Goal: Information Seeking & Learning: Learn about a topic

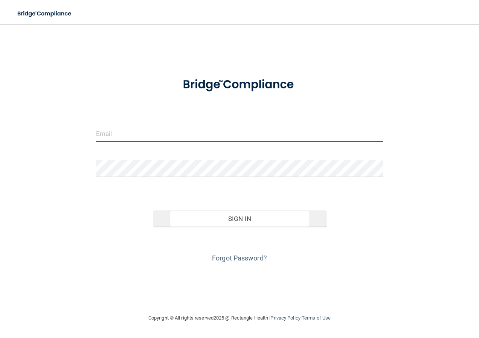
type input "[EMAIL_ADDRESS][DOMAIN_NAME]"
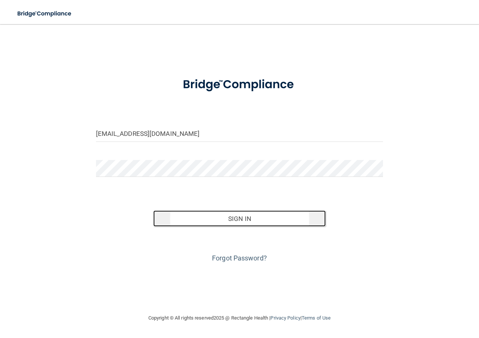
click at [225, 219] on button "Sign In" at bounding box center [239, 219] width 173 height 17
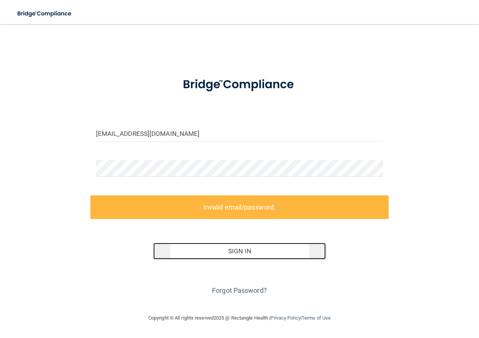
click at [218, 245] on button "Sign In" at bounding box center [239, 251] width 173 height 17
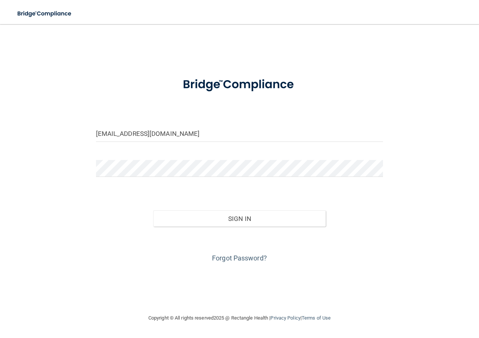
click at [309, 191] on form "mfisher@superiormqt.com Invalid email/password. You don't have permission to ac…" at bounding box center [239, 166] width 287 height 195
click at [247, 219] on button "Sign In" at bounding box center [239, 219] width 173 height 17
click at [153, 211] on button "Sign In" at bounding box center [239, 219] width 173 height 17
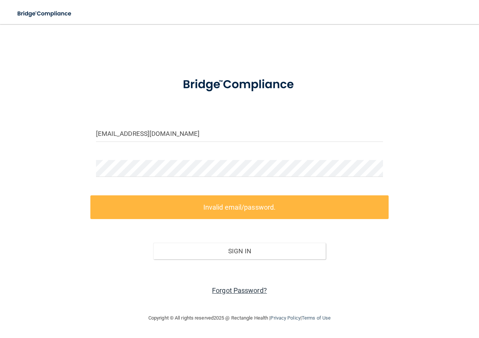
click at [243, 287] on link "Forgot Password?" at bounding box center [239, 291] width 55 height 8
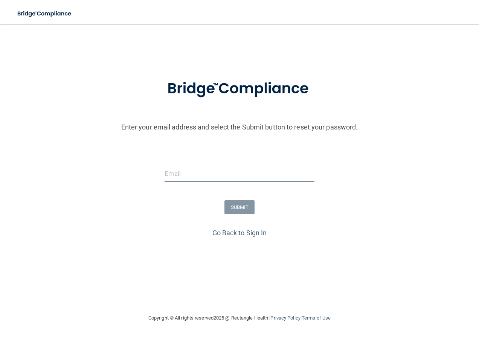
click at [184, 174] on input "email" at bounding box center [240, 173] width 150 height 17
type input "[EMAIL_ADDRESS][DOMAIN_NAME]"
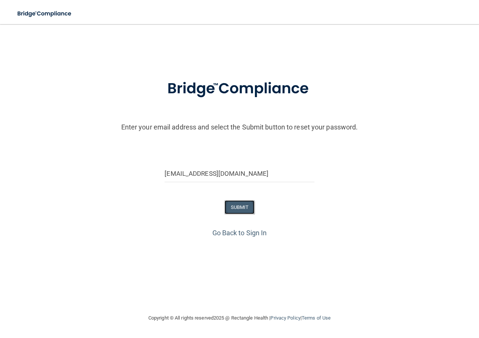
click at [237, 210] on button "SUBMIT" at bounding box center [240, 207] width 31 height 14
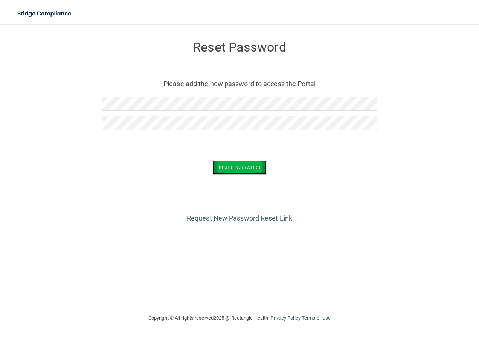
click at [260, 169] on button "Reset Password" at bounding box center [239, 167] width 54 height 14
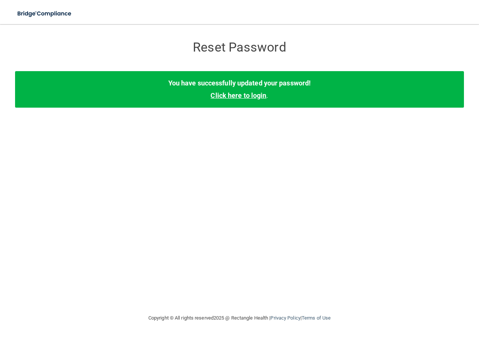
click at [228, 94] on link "Click here to login" at bounding box center [239, 96] width 56 height 8
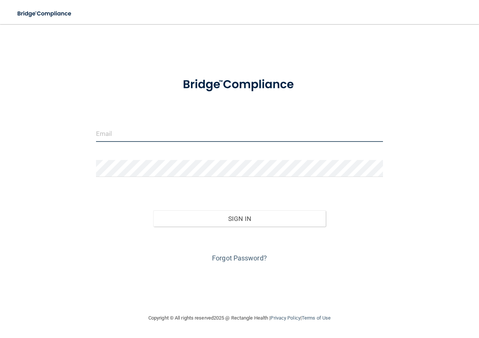
type input "[EMAIL_ADDRESS][DOMAIN_NAME]"
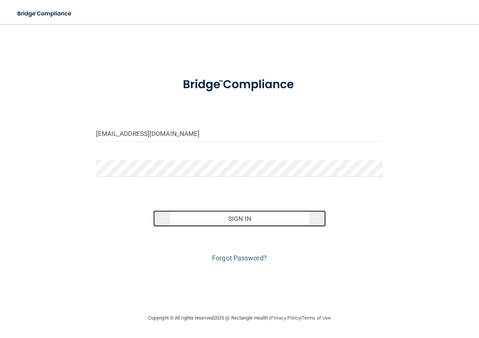
click at [243, 221] on button "Sign In" at bounding box center [239, 219] width 173 height 17
click at [429, 192] on div "mfisher@superiormqt.com Invalid email/password. You don't have permission to ac…" at bounding box center [239, 169] width 449 height 275
click at [238, 221] on button "Sign In" at bounding box center [239, 219] width 173 height 17
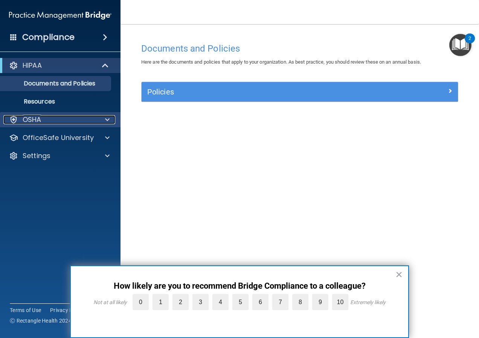
click at [43, 121] on div "OSHA" at bounding box center [49, 119] width 93 height 9
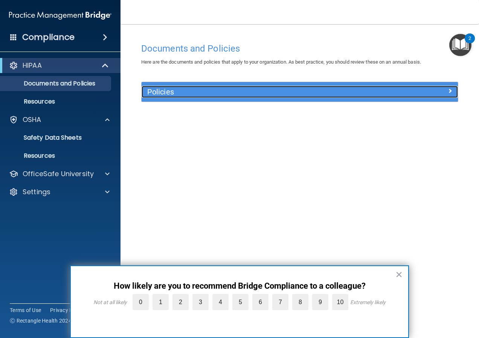
click at [449, 89] on span at bounding box center [450, 90] width 5 height 9
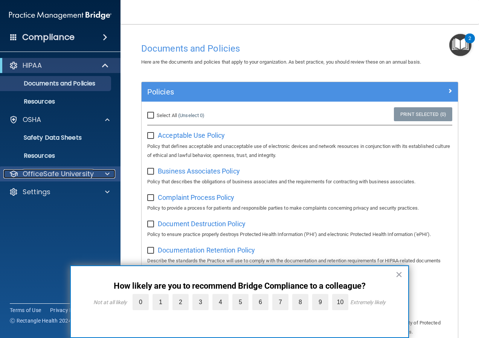
click at [58, 174] on p "OfficeSafe University" at bounding box center [58, 174] width 71 height 9
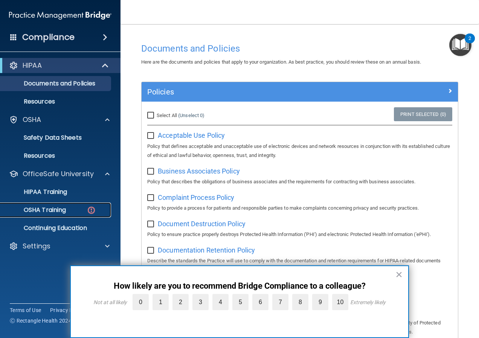
click at [51, 211] on p "OSHA Training" at bounding box center [35, 210] width 61 height 8
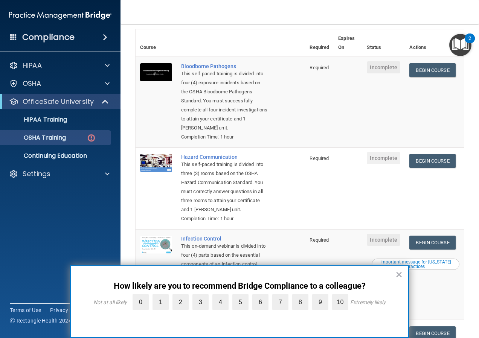
scroll to position [2, 0]
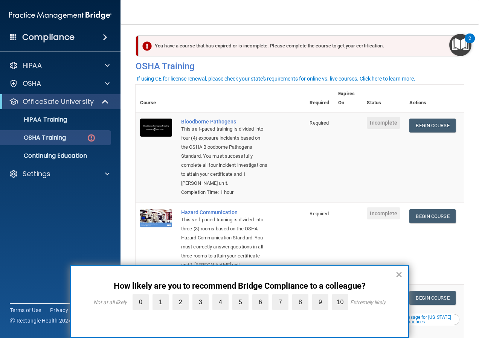
click at [398, 275] on button "×" at bounding box center [399, 275] width 7 height 12
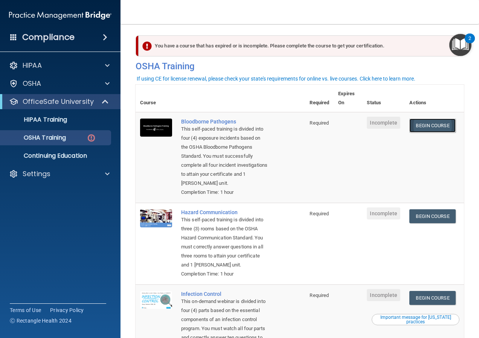
click at [429, 126] on link "Begin Course" at bounding box center [432, 126] width 46 height 14
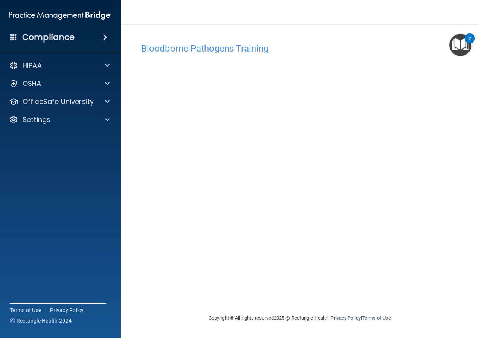
click at [463, 46] on img "Open Resource Center, 2 new notifications" at bounding box center [460, 45] width 22 height 22
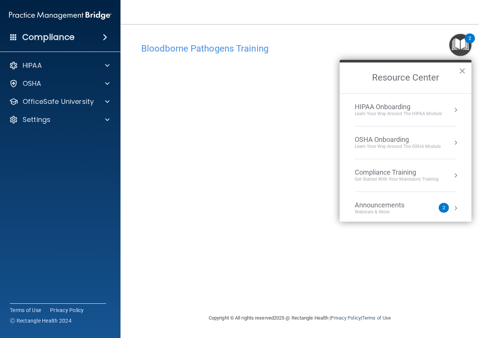
click at [417, 37] on div "Bloodborne Pathogens Training This course doesn’t expire until . Are you sure y…" at bounding box center [300, 169] width 328 height 275
click at [462, 68] on button "×" at bounding box center [462, 71] width 7 height 12
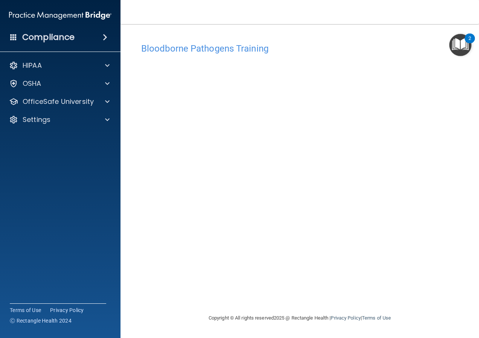
click at [460, 196] on div "Bloodborne Pathogens Training This course doesn’t expire until . Are you sure y…" at bounding box center [300, 176] width 328 height 275
click at [105, 81] on span at bounding box center [107, 83] width 5 height 9
click at [455, 50] on img "Open Resource Center, 2 new notifications" at bounding box center [460, 45] width 22 height 22
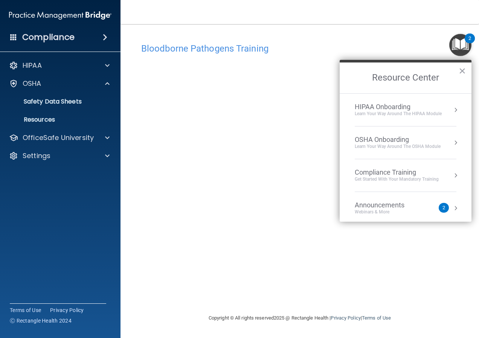
click at [338, 35] on div "Bloodborne Pathogens Training This course doesn’t expire until . Are you sure y…" at bounding box center [300, 169] width 328 height 275
click at [463, 67] on button "×" at bounding box center [462, 71] width 7 height 12
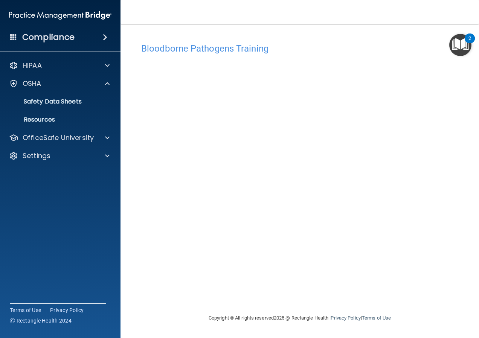
drag, startPoint x: 466, startPoint y: 37, endPoint x: 461, endPoint y: 41, distance: 6.2
click at [464, 38] on button "2" at bounding box center [460, 45] width 22 height 22
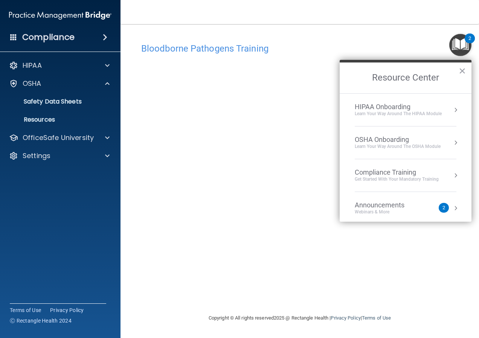
click at [412, 115] on div "Learn Your Way around the HIPAA module" at bounding box center [398, 114] width 87 height 6
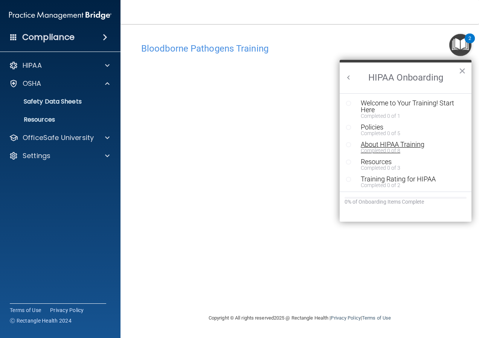
scroll to position [2, 0]
click at [461, 69] on button "×" at bounding box center [462, 71] width 7 height 12
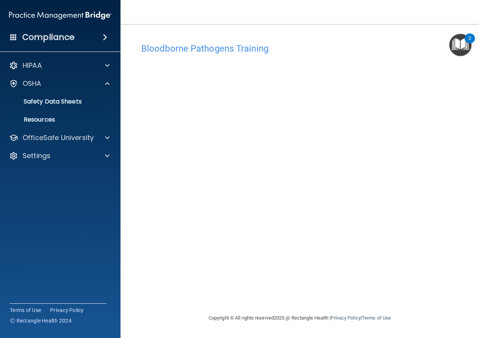
click at [470, 34] on div "2" at bounding box center [470, 39] width 10 height 10
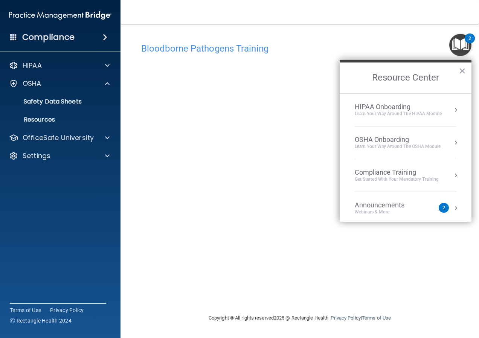
click at [406, 67] on h2 "Resource Center" at bounding box center [406, 78] width 132 height 31
click at [463, 70] on button "×" at bounding box center [462, 71] width 7 height 12
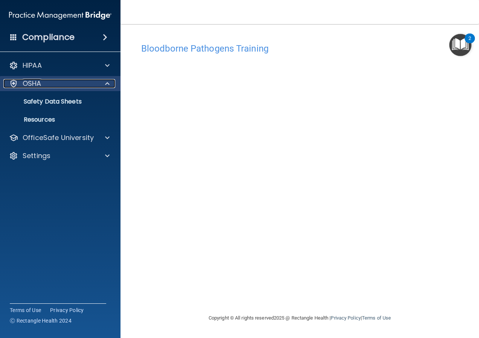
click at [57, 87] on div "OSHA" at bounding box center [49, 83] width 93 height 9
click at [104, 81] on div at bounding box center [106, 83] width 19 height 9
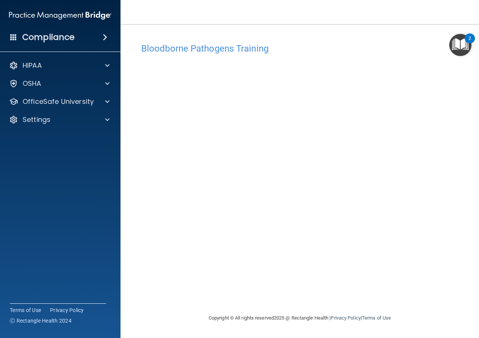
click at [9, 8] on img at bounding box center [60, 15] width 102 height 15
